Goal: Navigation & Orientation: Find specific page/section

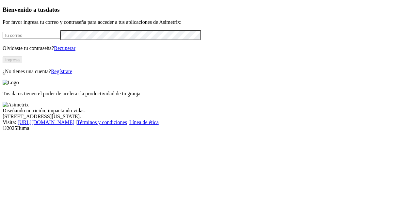
type input "[EMAIL_ADDRESS][DOMAIN_NAME]"
click at [22, 63] on button "Ingresa" at bounding box center [13, 59] width 20 height 7
